Goal: Information Seeking & Learning: Learn about a topic

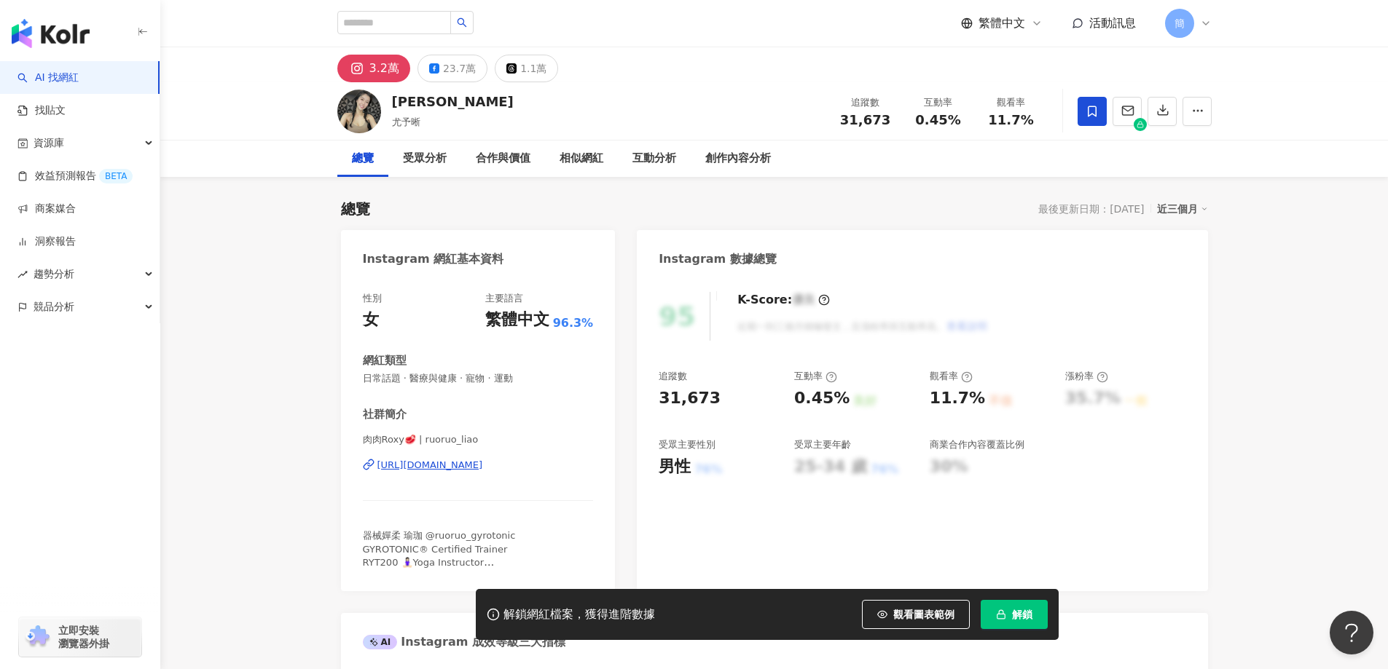
click at [1082, 117] on span at bounding box center [1091, 111] width 29 height 29
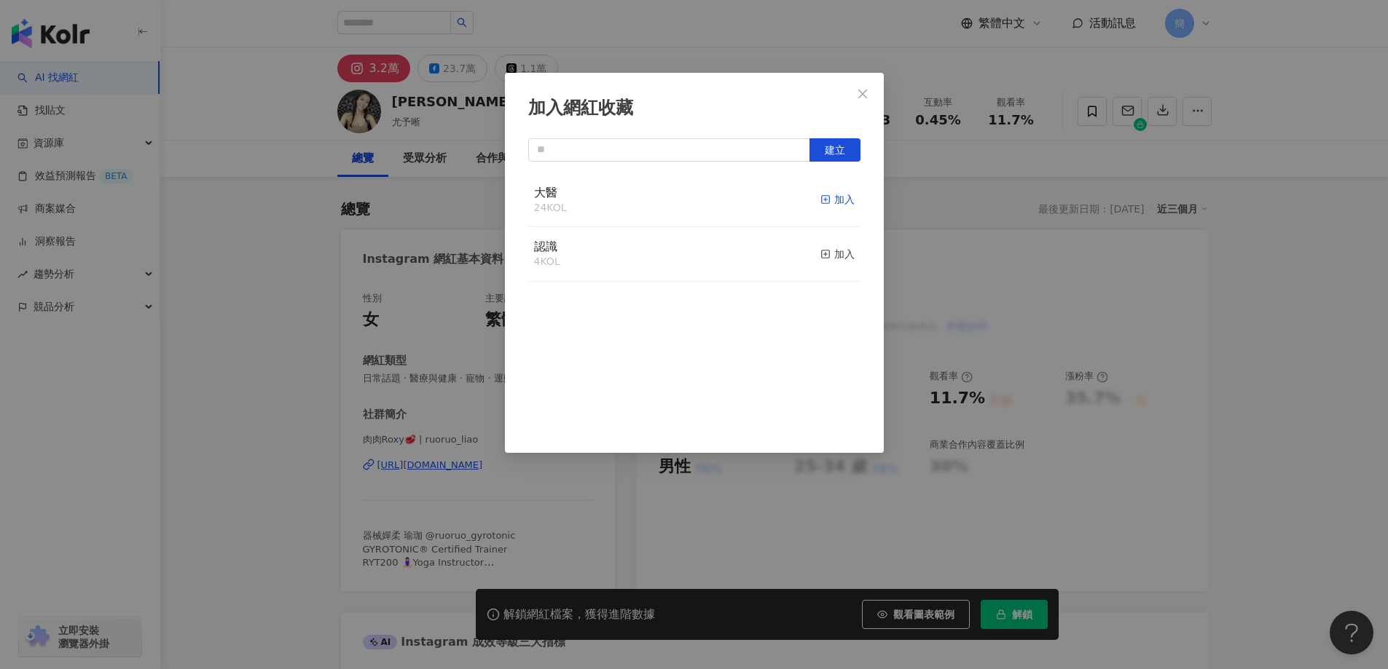
click at [828, 204] on div "加入" at bounding box center [837, 200] width 34 height 16
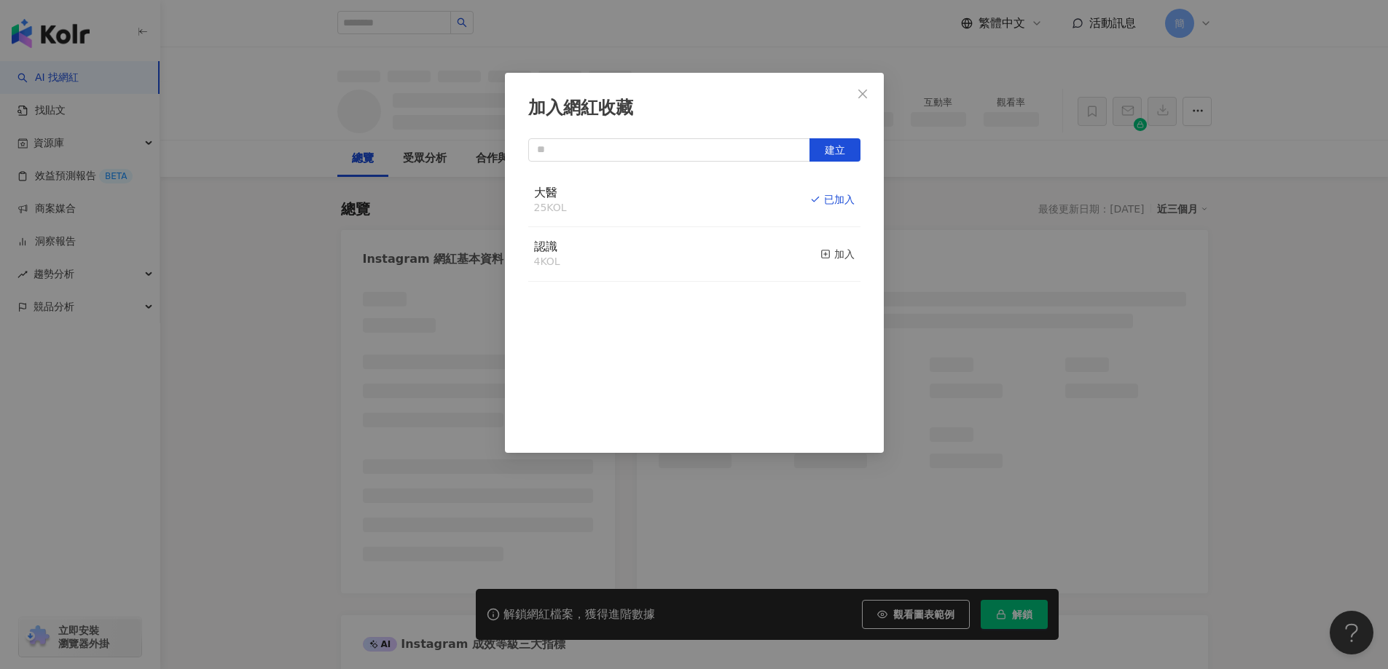
click at [867, 95] on icon "close" at bounding box center [863, 94] width 12 height 12
click at [861, 95] on div "加入網紅收藏 建立 大醫 25 KOL 已加入 認識 4 KOL 加入" at bounding box center [694, 334] width 1388 height 669
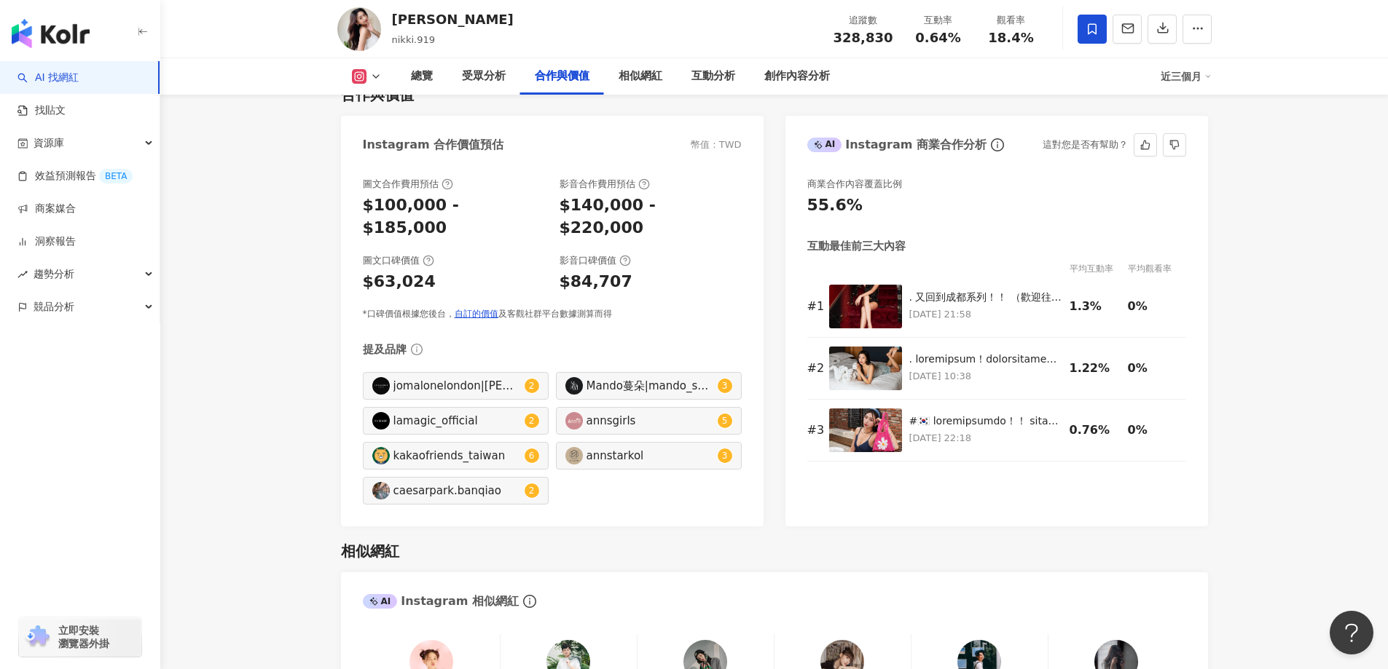
scroll to position [1994, 0]
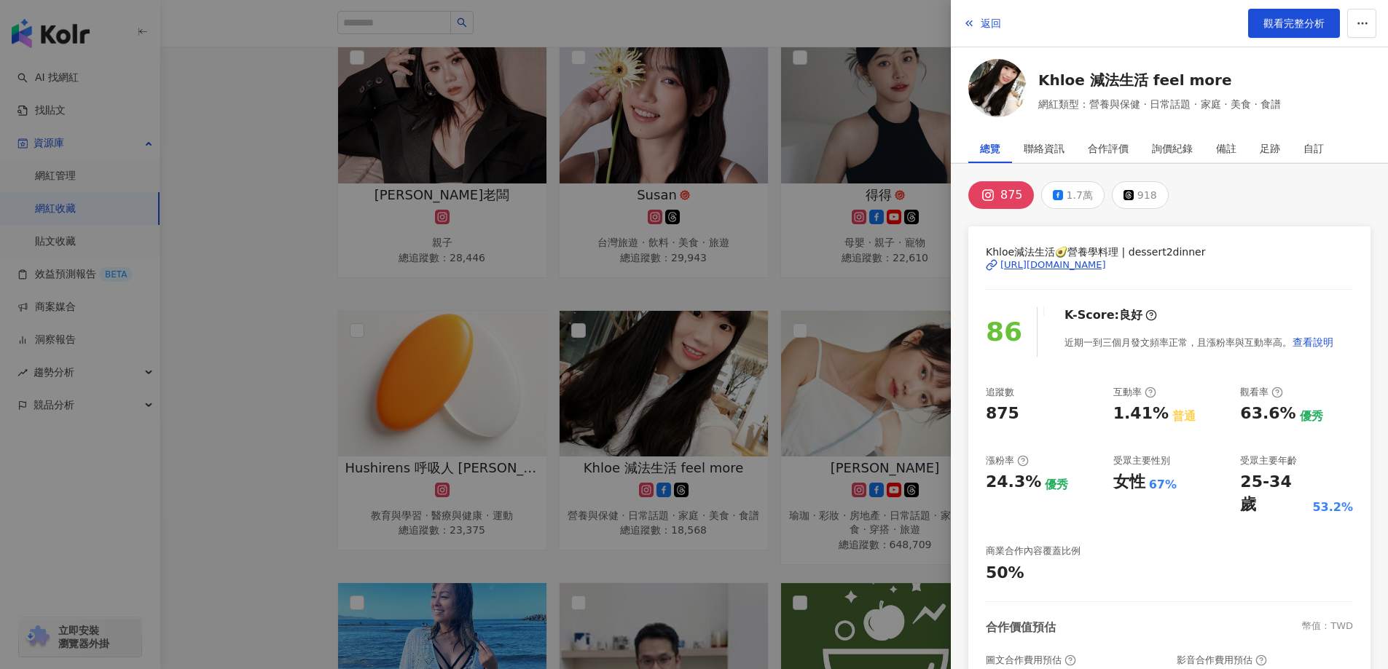
click at [270, 251] on div at bounding box center [694, 334] width 1388 height 669
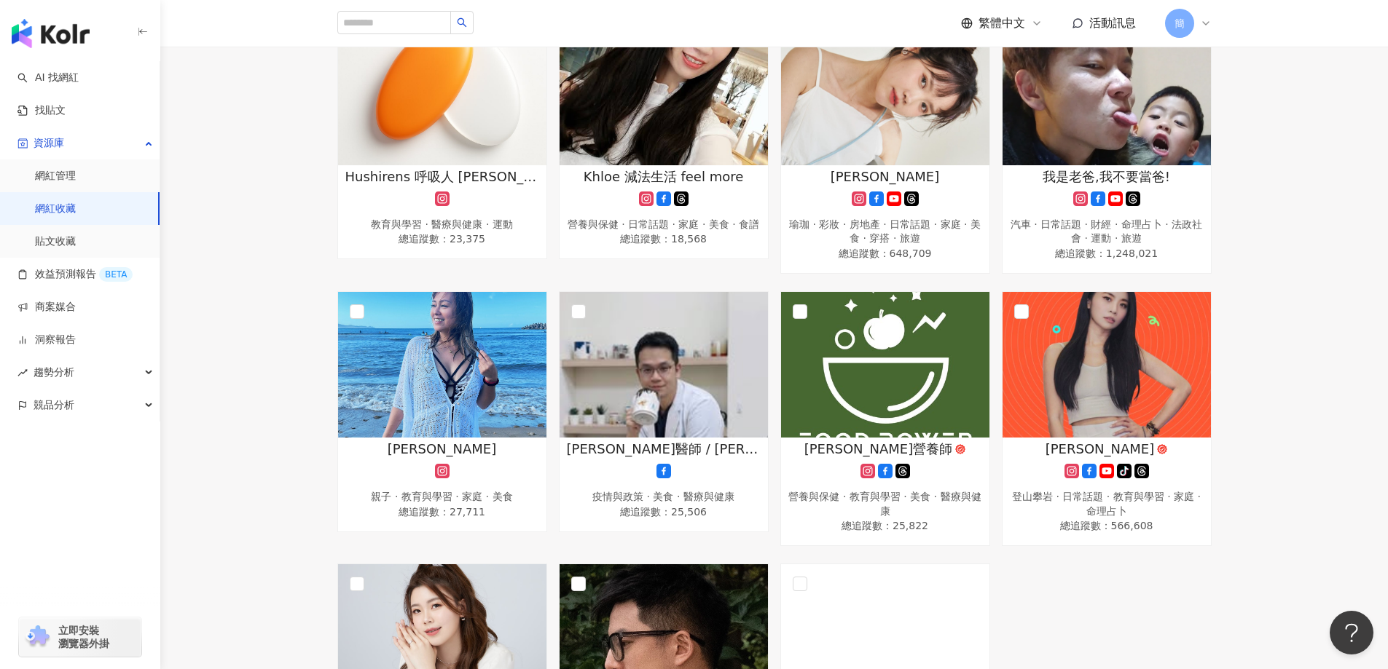
scroll to position [1165, 0]
